Goal: Task Accomplishment & Management: Manage account settings

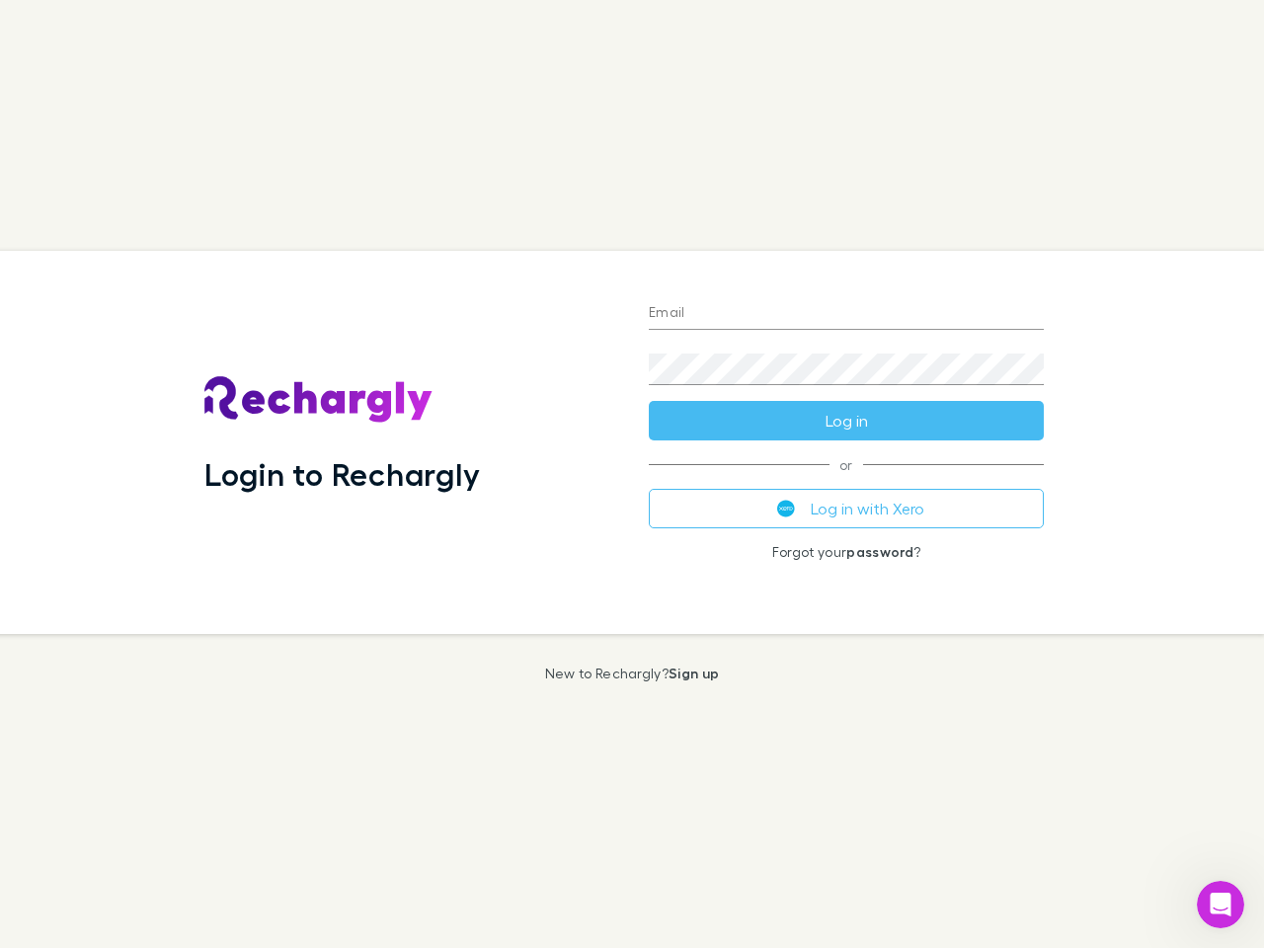
click at [632, 474] on div "Login to Rechargly" at bounding box center [411, 442] width 444 height 383
click at [846, 314] on input "Email" at bounding box center [846, 314] width 395 height 32
click at [846, 421] on form "Email Password Log in" at bounding box center [846, 361] width 395 height 158
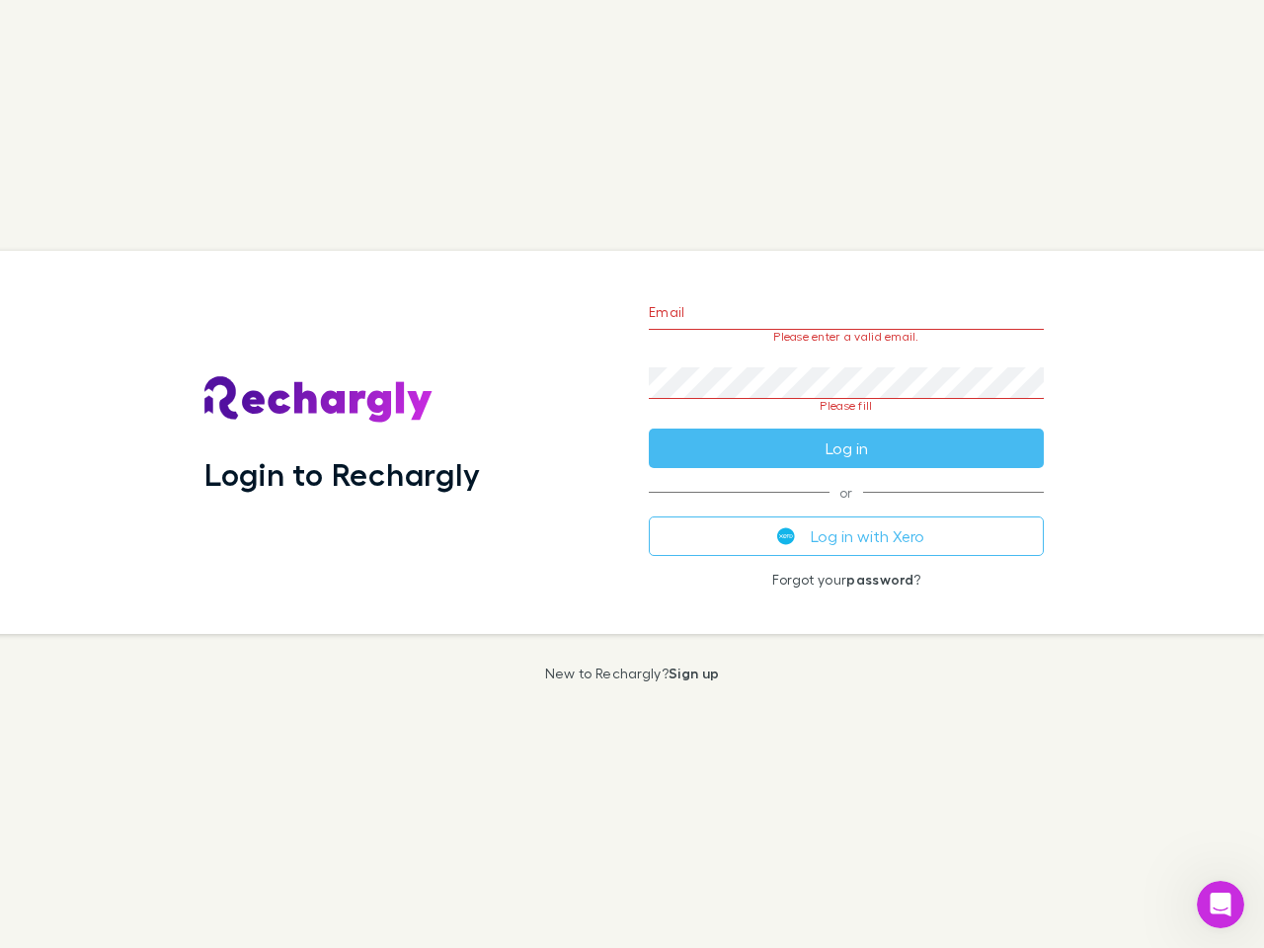
click at [846, 508] on div "Email Please enter a valid email. Password Please fill Log in or Log in with Xe…" at bounding box center [846, 442] width 427 height 383
click at [1220, 904] on icon "Open Intercom Messenger" at bounding box center [1221, 905] width 33 height 33
